Goal: Information Seeking & Learning: Learn about a topic

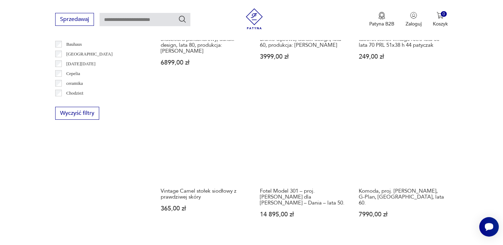
scroll to position [688, 0]
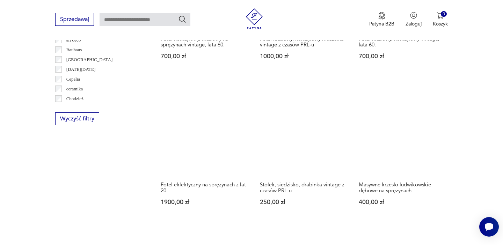
scroll to position [686, 0]
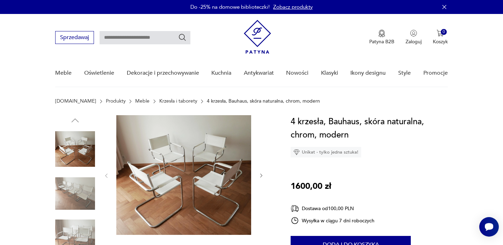
click at [90, 196] on img at bounding box center [75, 194] width 40 height 40
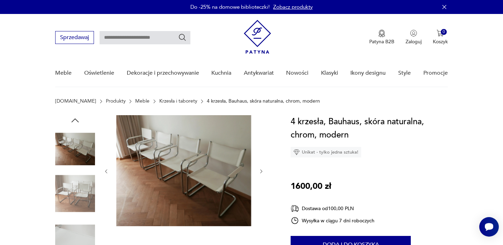
click at [73, 192] on img at bounding box center [75, 194] width 40 height 40
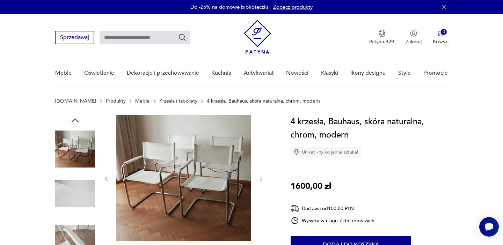
click at [74, 219] on img at bounding box center [75, 239] width 40 height 40
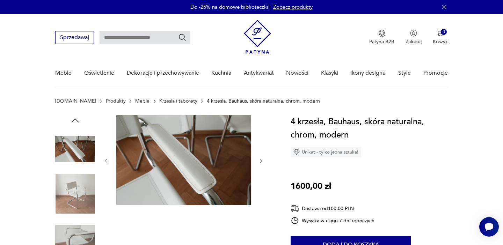
click at [77, 182] on img at bounding box center [75, 194] width 40 height 40
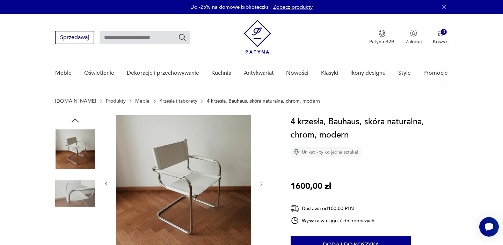
click at [77, 182] on img at bounding box center [75, 194] width 40 height 40
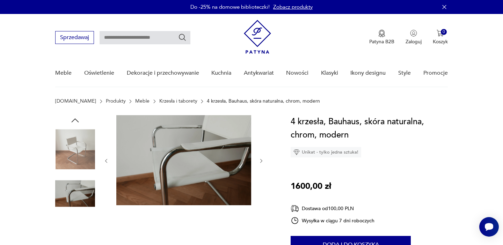
click at [77, 182] on img at bounding box center [75, 194] width 40 height 40
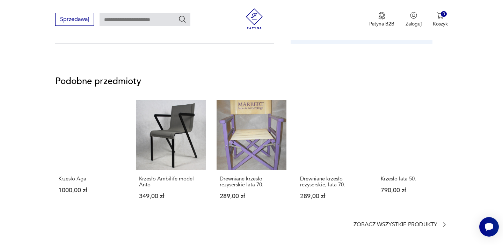
scroll to position [504, 0]
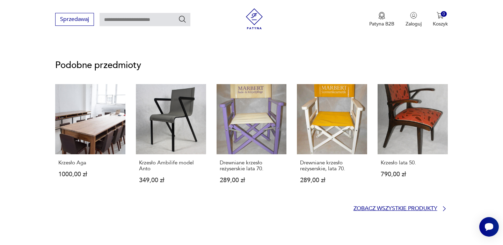
click at [415, 209] on p "Zobacz wszystkie produkty" at bounding box center [396, 209] width 84 height 5
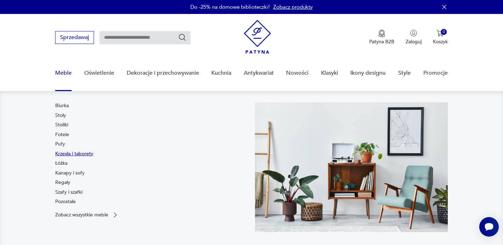
click at [68, 153] on link "Krzesła i taborety" at bounding box center [74, 154] width 38 height 7
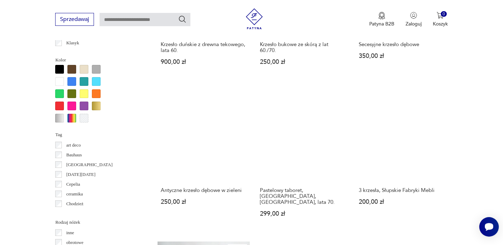
scroll to position [665, 0]
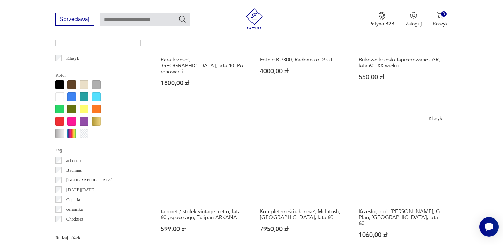
scroll to position [649, 0]
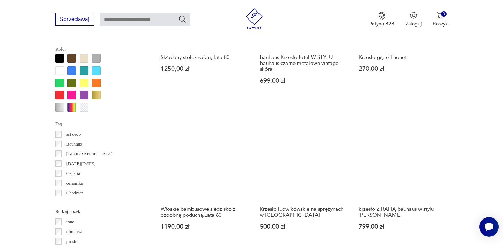
scroll to position [674, 0]
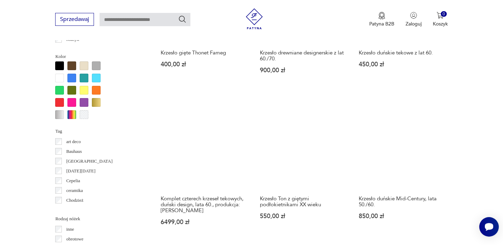
scroll to position [785, 0]
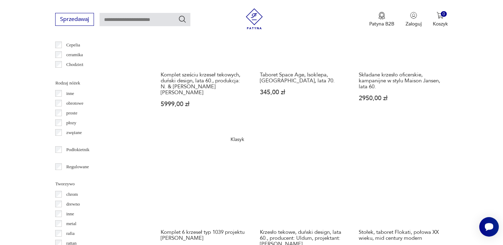
scroll to position [805, 0]
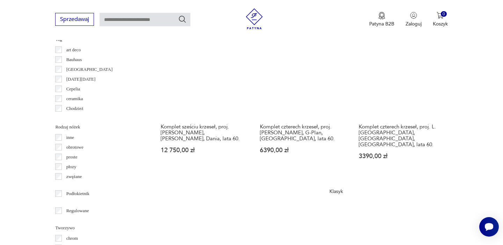
scroll to position [758, 0]
